Goal: Information Seeking & Learning: Find specific fact

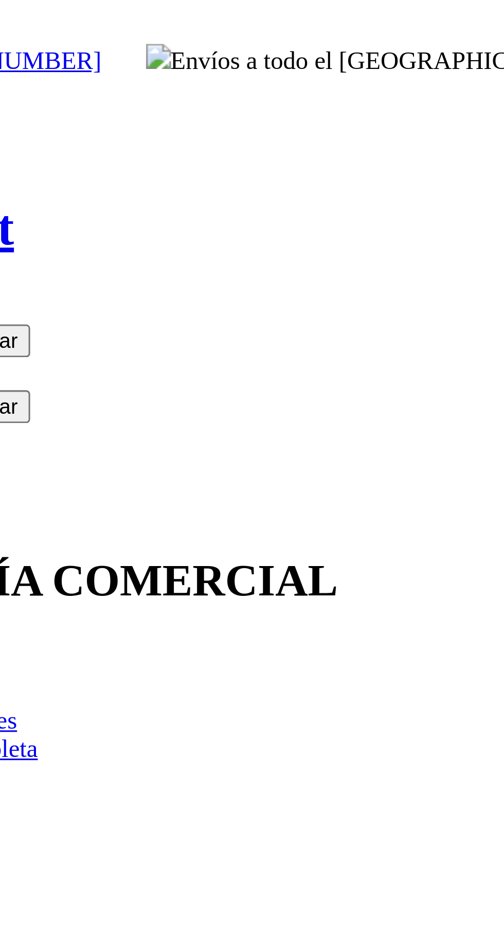
click at [95, 128] on input "Buscar" at bounding box center [49, 133] width 91 height 11
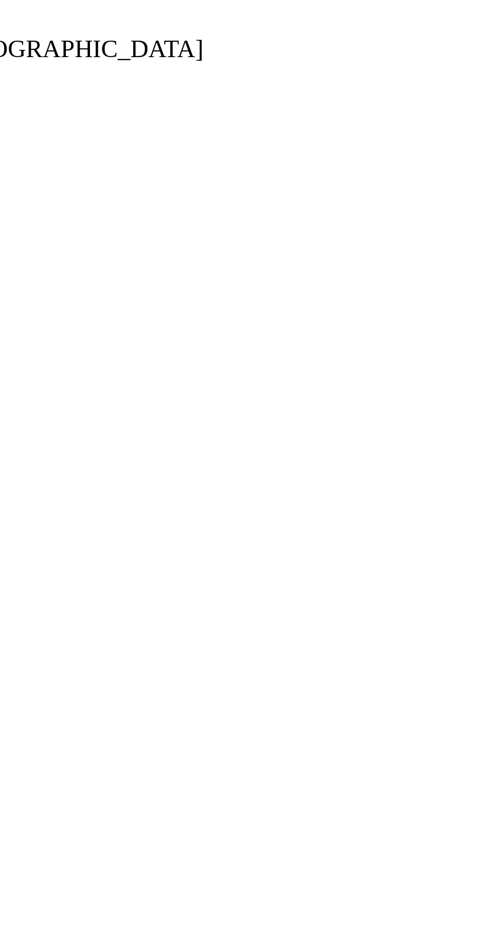
type input "Gallos"
click at [156, 128] on button " Buscar" at bounding box center [173, 133] width 34 height 11
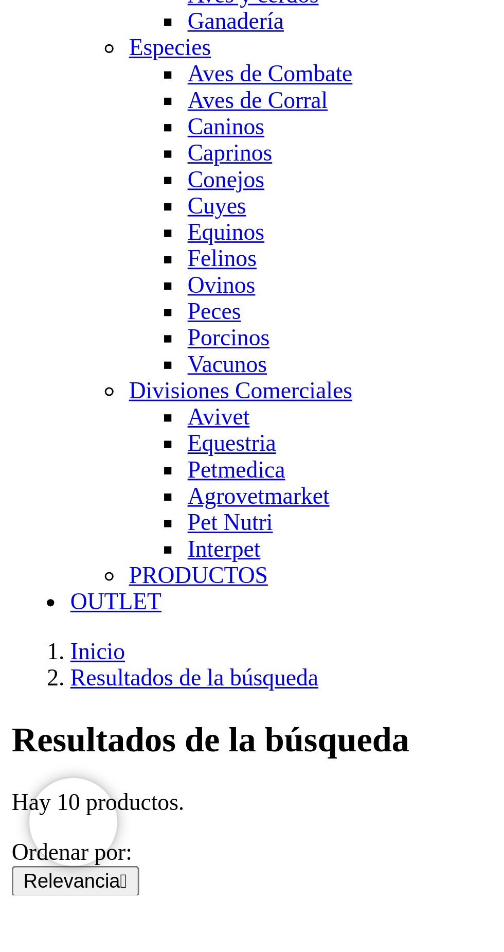
scroll to position [309, 0]
